Goal: Ask a question

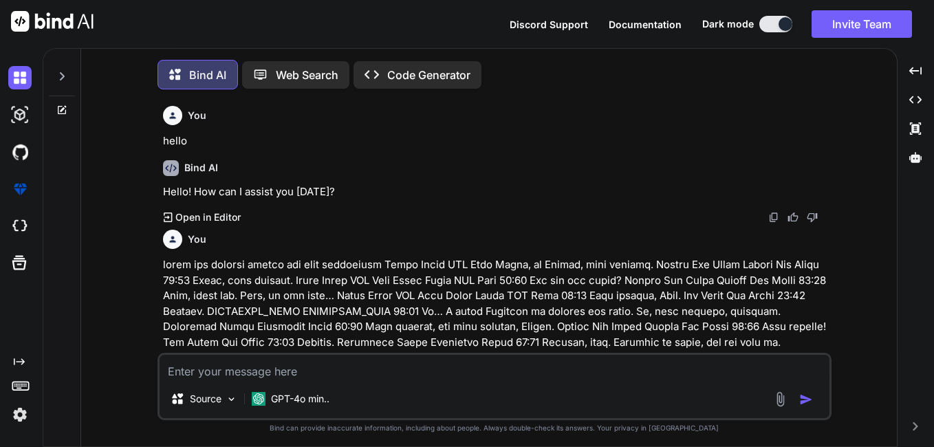
scroll to position [1551, 0]
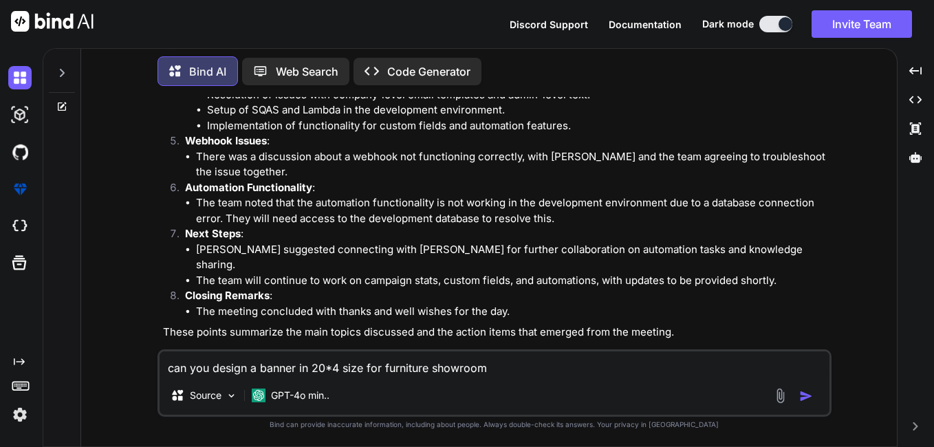
type textarea "can you design a banner in 20*4 size for furniture showroom."
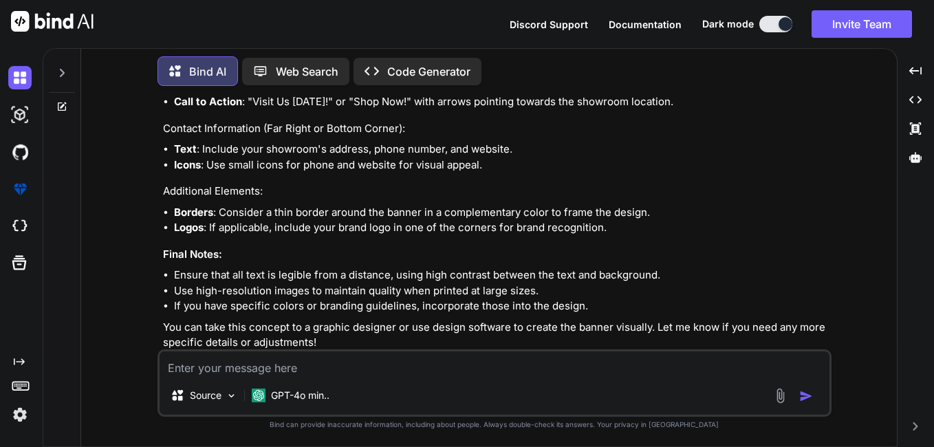
scroll to position [2277, 0]
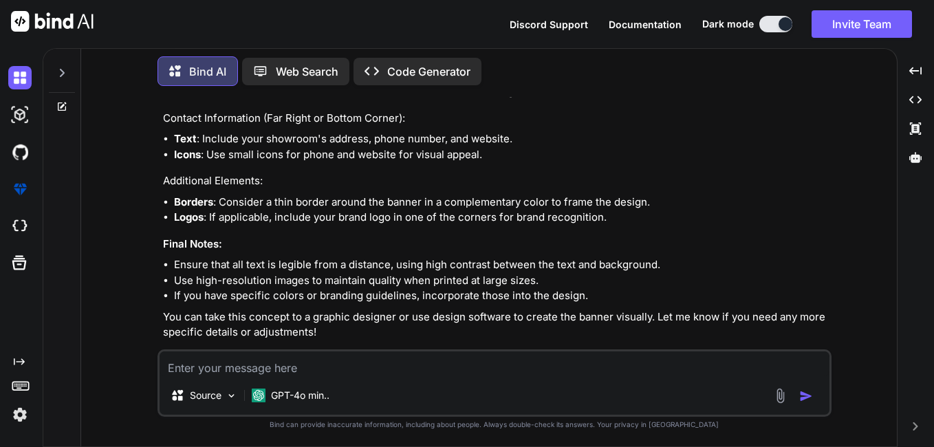
click at [303, 362] on textarea at bounding box center [495, 364] width 670 height 25
type textarea "I want, you want design for me"
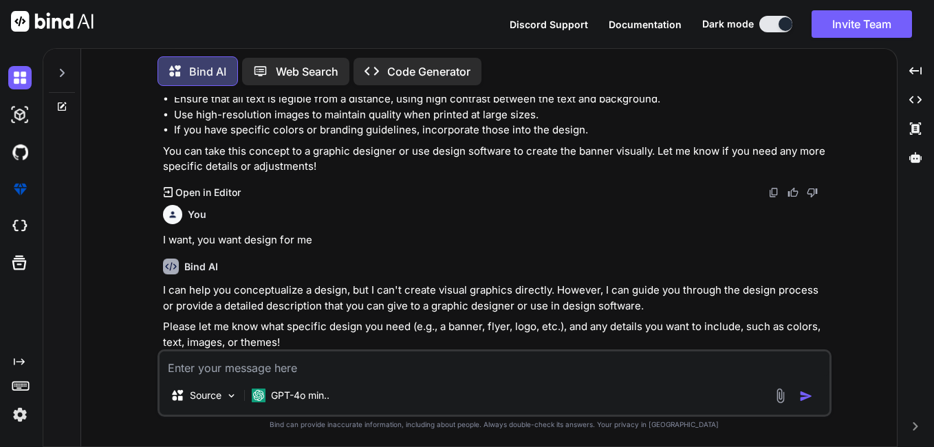
scroll to position [2453, 0]
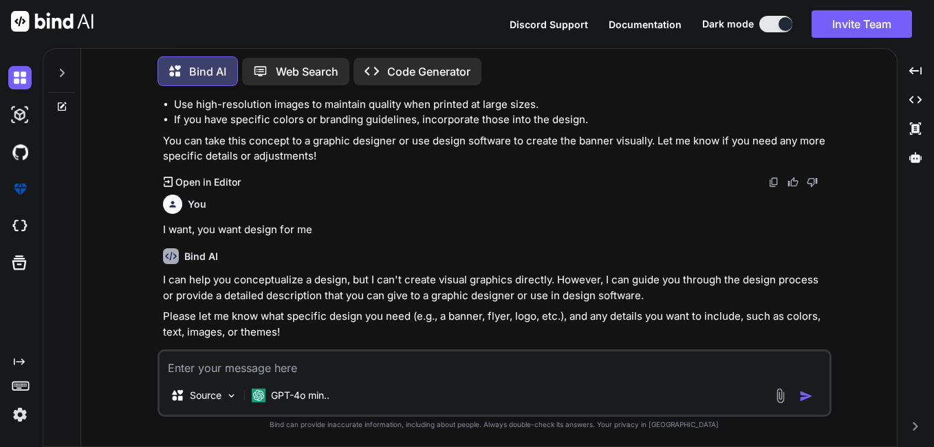
click at [348, 370] on textarea at bounding box center [495, 364] width 670 height 25
type textarea "nikal tu"
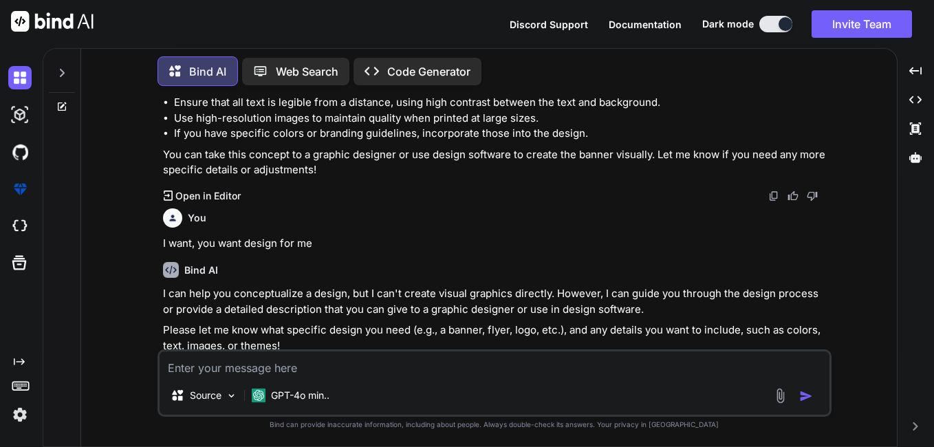
scroll to position [2577, 0]
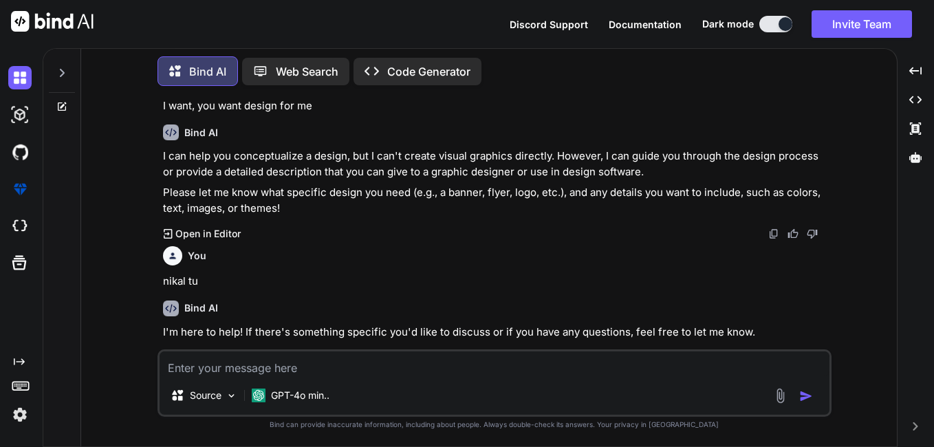
click at [247, 368] on textarea at bounding box center [495, 364] width 670 height 25
type textarea "i"
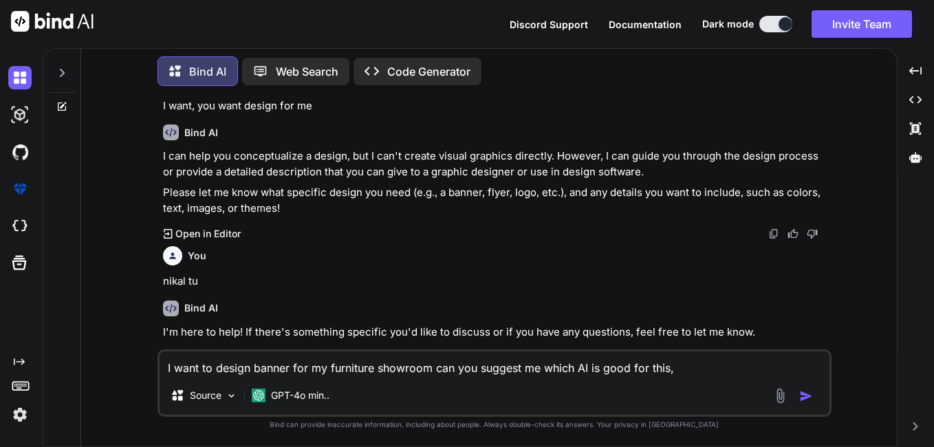
click at [576, 371] on textarea "I want to design banner for my furniture showroom can you suggest me which AI i…" at bounding box center [495, 364] width 670 height 25
type textarea "I want to design banner for my furniture showroom can you suggest me which free…"
click at [715, 370] on textarea "I want to design banner for my furniture showroom can you suggest me which free…" at bounding box center [495, 364] width 670 height 25
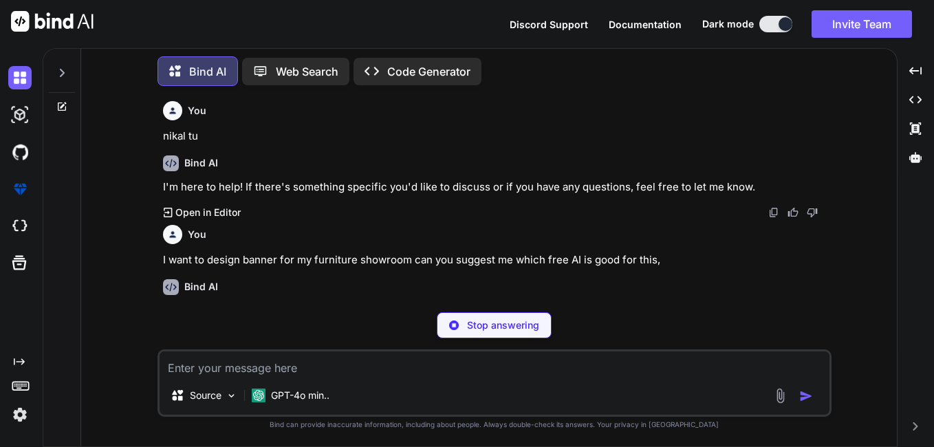
scroll to position [2722, 0]
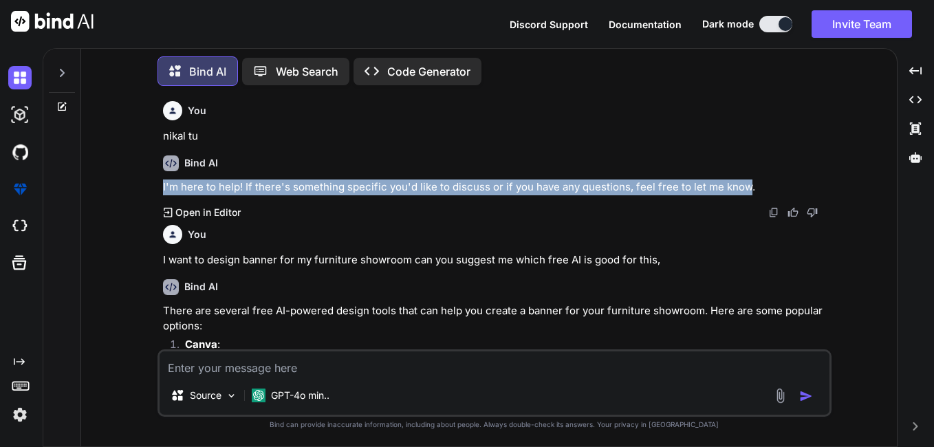
drag, startPoint x: 164, startPoint y: 173, endPoint x: 746, endPoint y: 169, distance: 582.0
click at [746, 180] on p "I'm here to help! If there's something specific you'd like to discuss or if you…" at bounding box center [496, 188] width 666 height 16
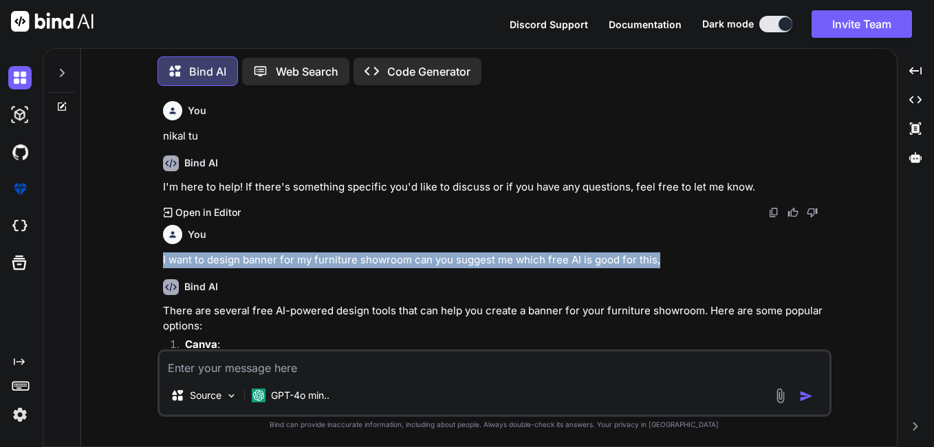
drag, startPoint x: 163, startPoint y: 244, endPoint x: 676, endPoint y: 242, distance: 513.2
click at [676, 252] on p "I want to design banner for my furniture showroom can you suggest me which free…" at bounding box center [496, 260] width 666 height 16
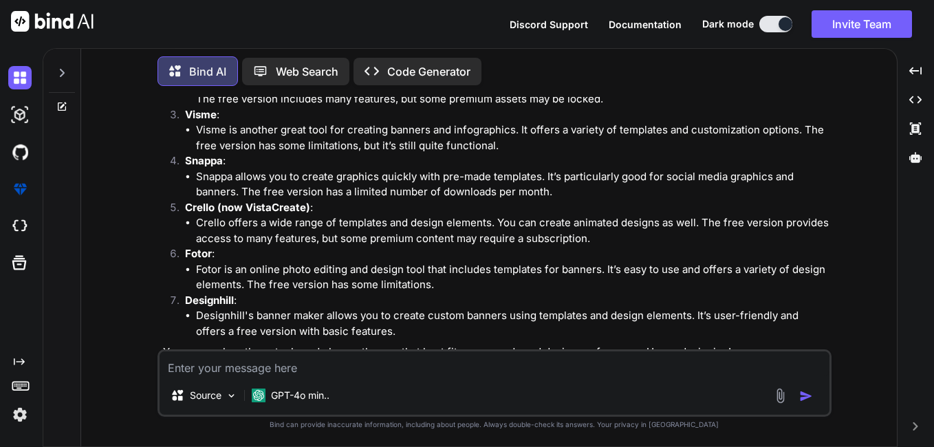
scroll to position [3065, 0]
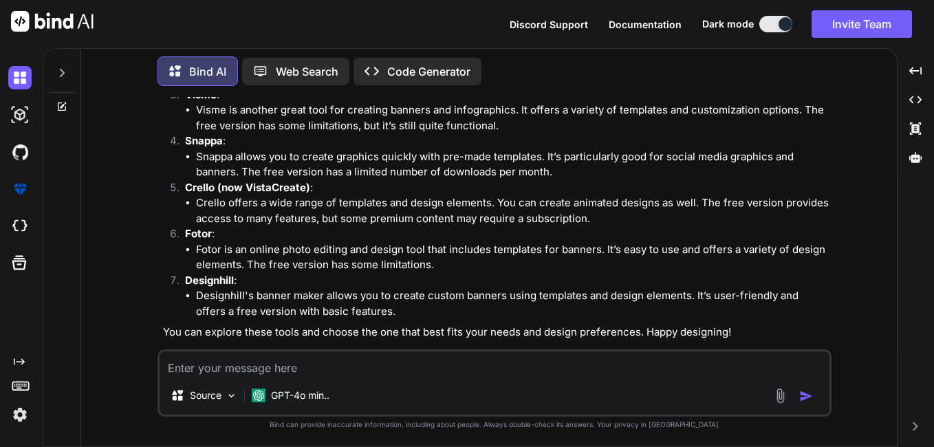
click at [202, 274] on strong "Designhill" at bounding box center [209, 280] width 49 height 13
copy strong "Designhill"
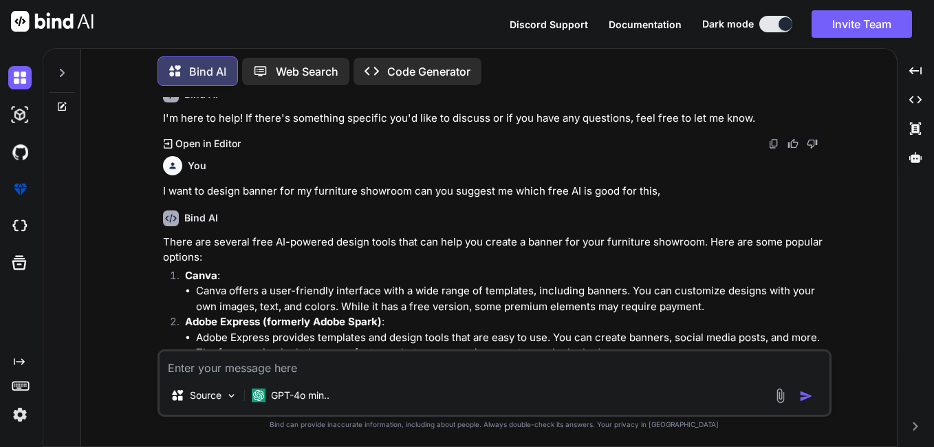
scroll to position [2790, 0]
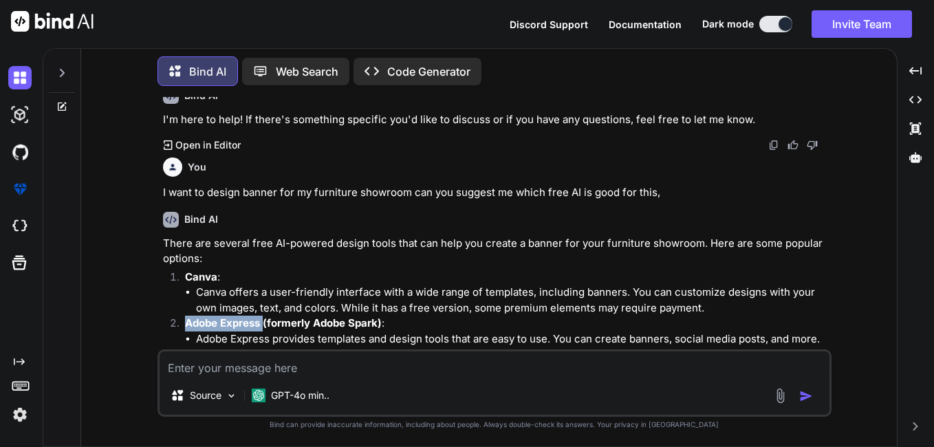
drag, startPoint x: 186, startPoint y: 308, endPoint x: 262, endPoint y: 308, distance: 76.4
click at [262, 316] on strong "Adobe Express (formerly Adobe Spark)" at bounding box center [283, 322] width 197 height 13
drag, startPoint x: 262, startPoint y: 308, endPoint x: 235, endPoint y: 310, distance: 26.9
copy strong "Adobe Express"
click at [240, 371] on textarea at bounding box center [495, 364] width 670 height 25
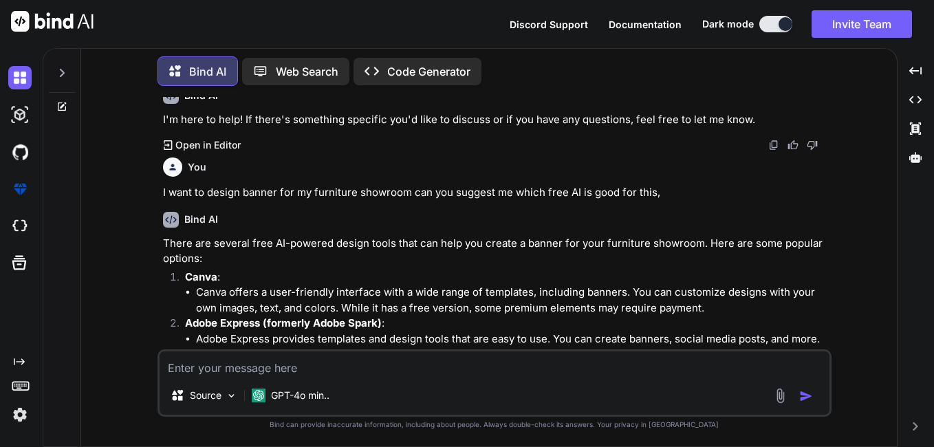
paste textarea "can we create sendgrid webhook through API"
type textarea "can we create sendgrid webhook through API"
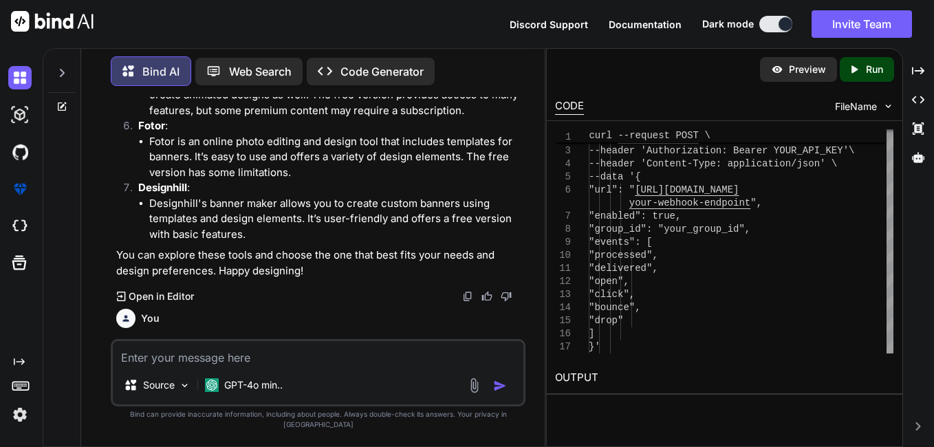
scroll to position [4655, 0]
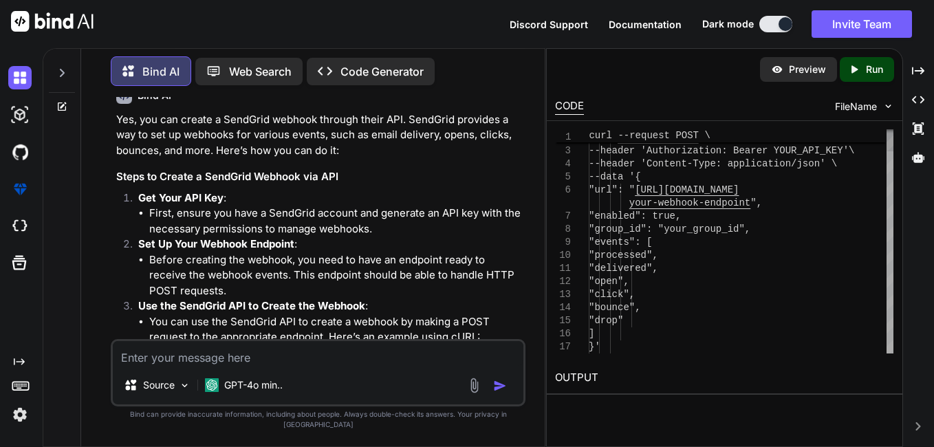
click at [894, 351] on div at bounding box center [890, 252] width 7 height 202
click at [888, 354] on div at bounding box center [890, 252] width 7 height 202
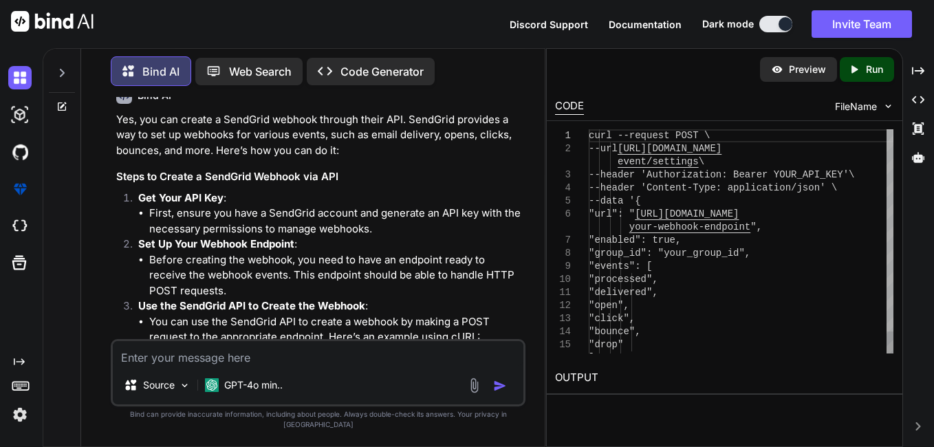
click at [887, 206] on div at bounding box center [890, 230] width 7 height 202
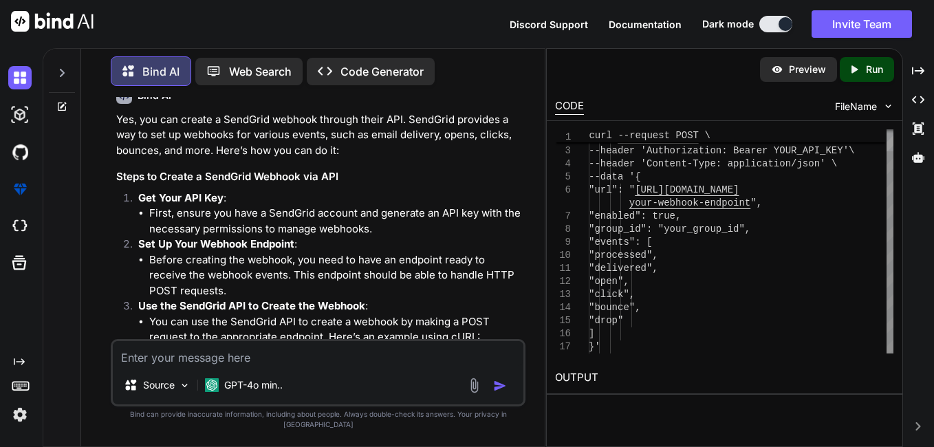
scroll to position [0, 0]
click at [709, 316] on div "--url [URL][DOMAIN_NAME] event/settings \ --header 'Authorization: Bearer YOUR_…" at bounding box center [741, 229] width 305 height 248
click at [787, 216] on div "--url [URL][DOMAIN_NAME] event/settings \ --header 'Authorization: Bearer YOUR_…" at bounding box center [741, 229] width 305 height 248
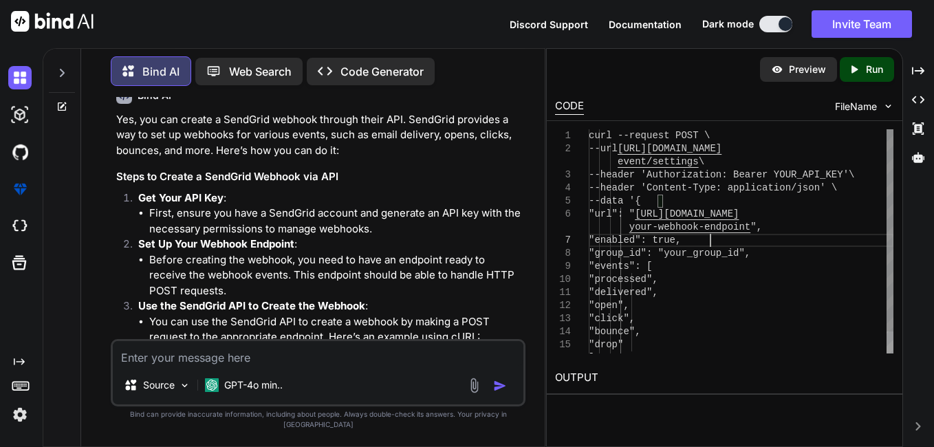
type textarea "curl --request POST \ --url [URL][DOMAIN_NAME] \ --header 'Authorization: Beare…"
click at [228, 362] on textarea at bounding box center [318, 353] width 411 height 25
